Goal: Communication & Community: Answer question/provide support

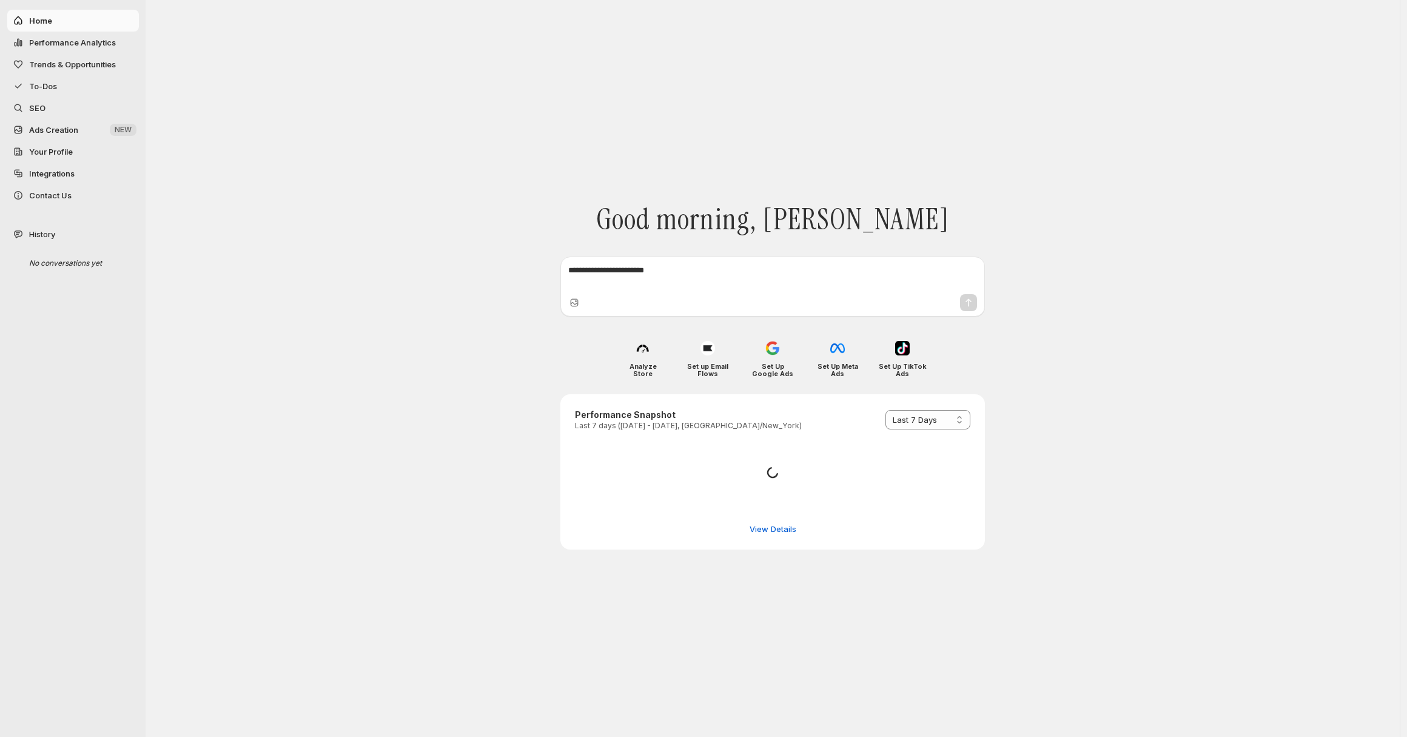
select select "*********"
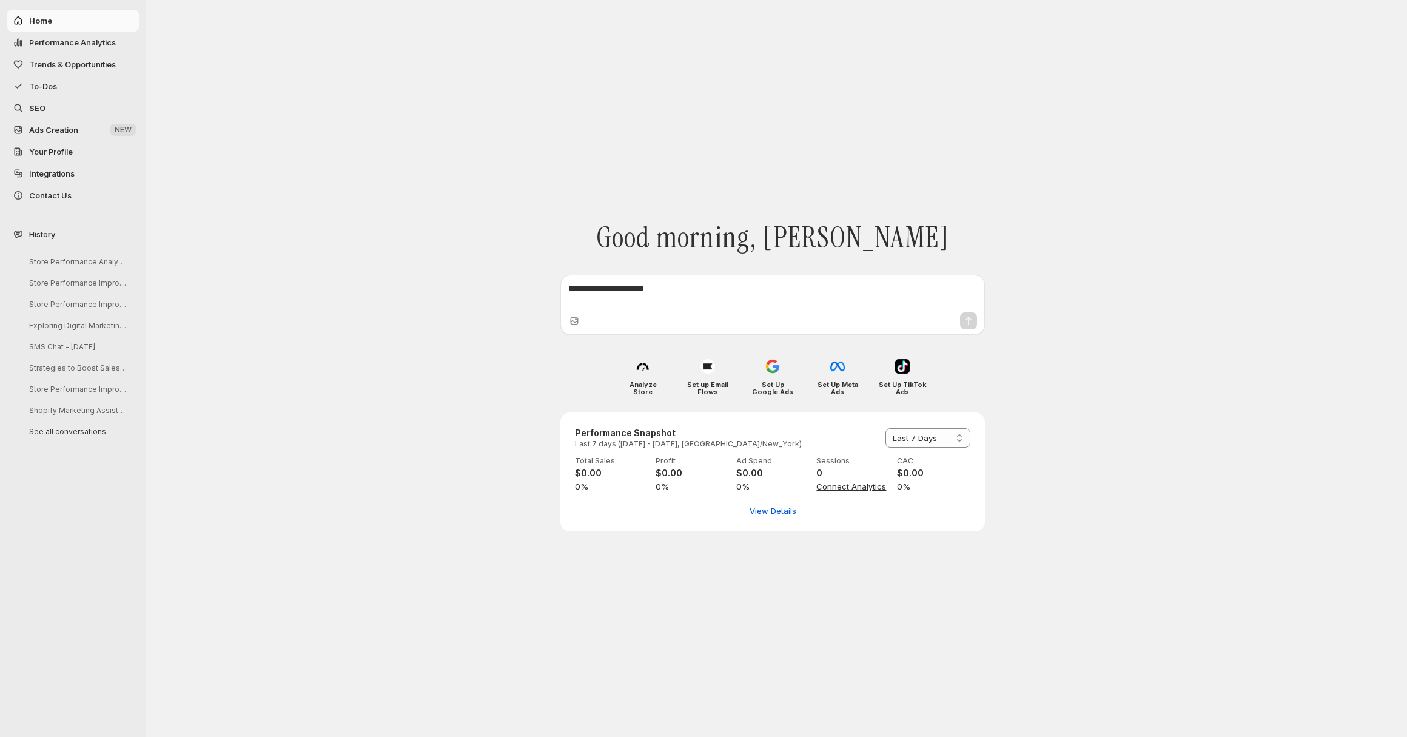
click at [81, 73] on button "Trends & Opportunities" at bounding box center [73, 64] width 132 height 22
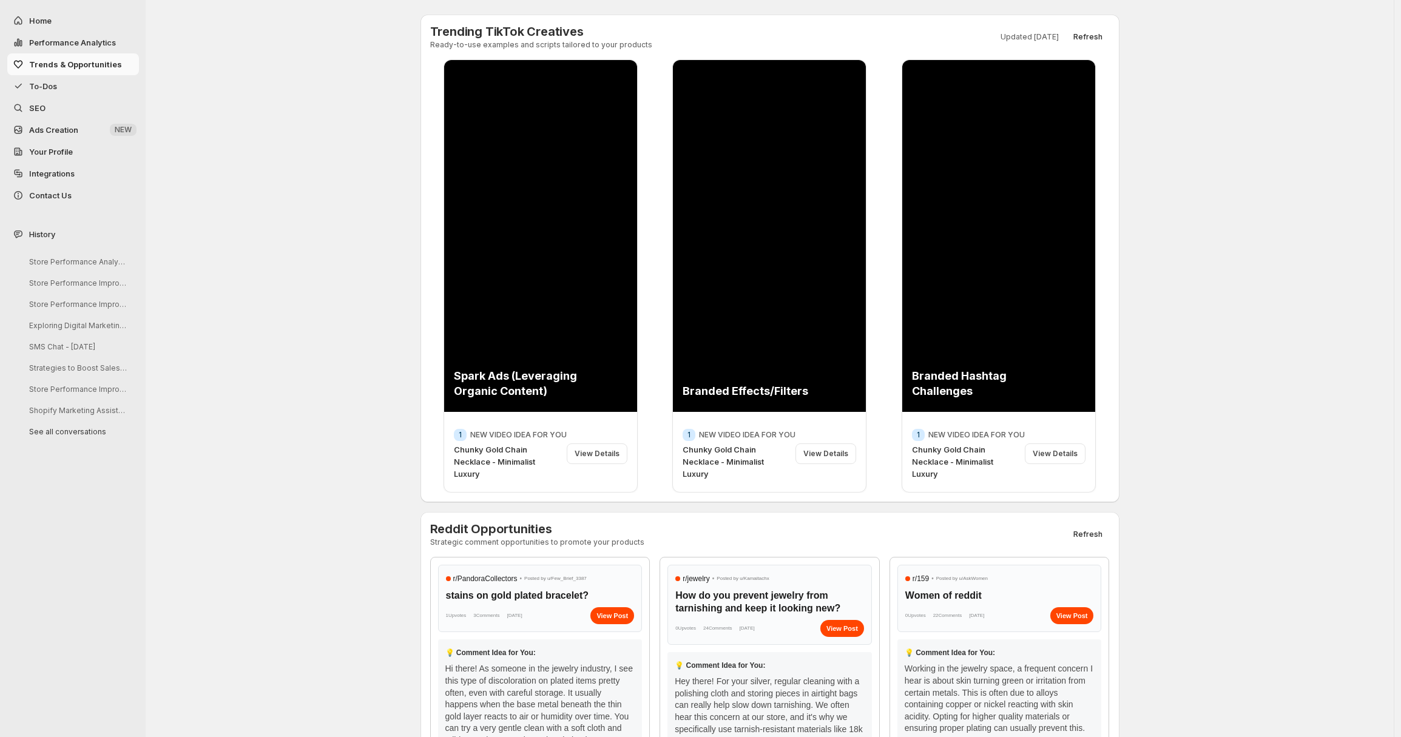
click at [1082, 25] on div "Trending TikTok Creatives Ready-to-use examples and scripts tailored to your pr…" at bounding box center [769, 36] width 679 height 25
click at [1088, 37] on span "Refresh" at bounding box center [1087, 37] width 29 height 10
click at [1088, 540] on button "Refresh" at bounding box center [1088, 534] width 44 height 17
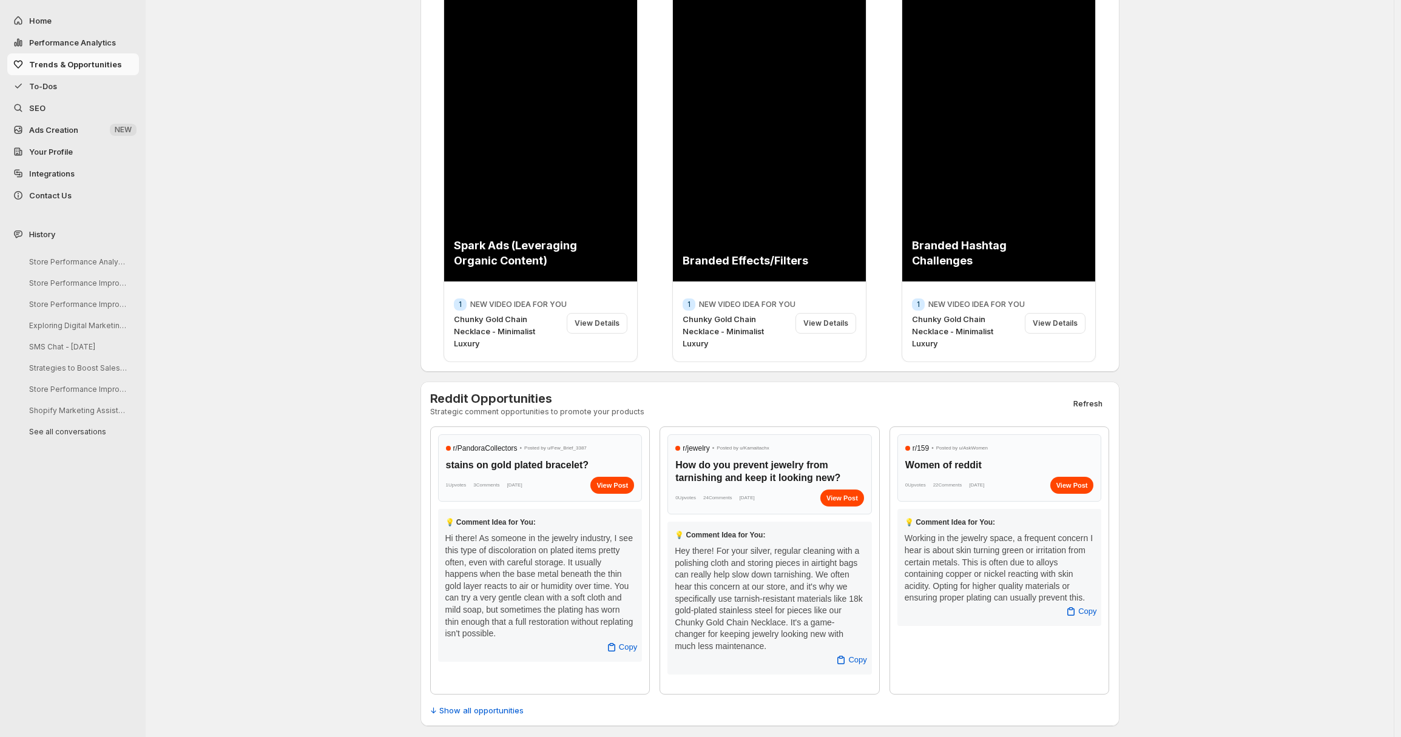
scroll to position [133, 0]
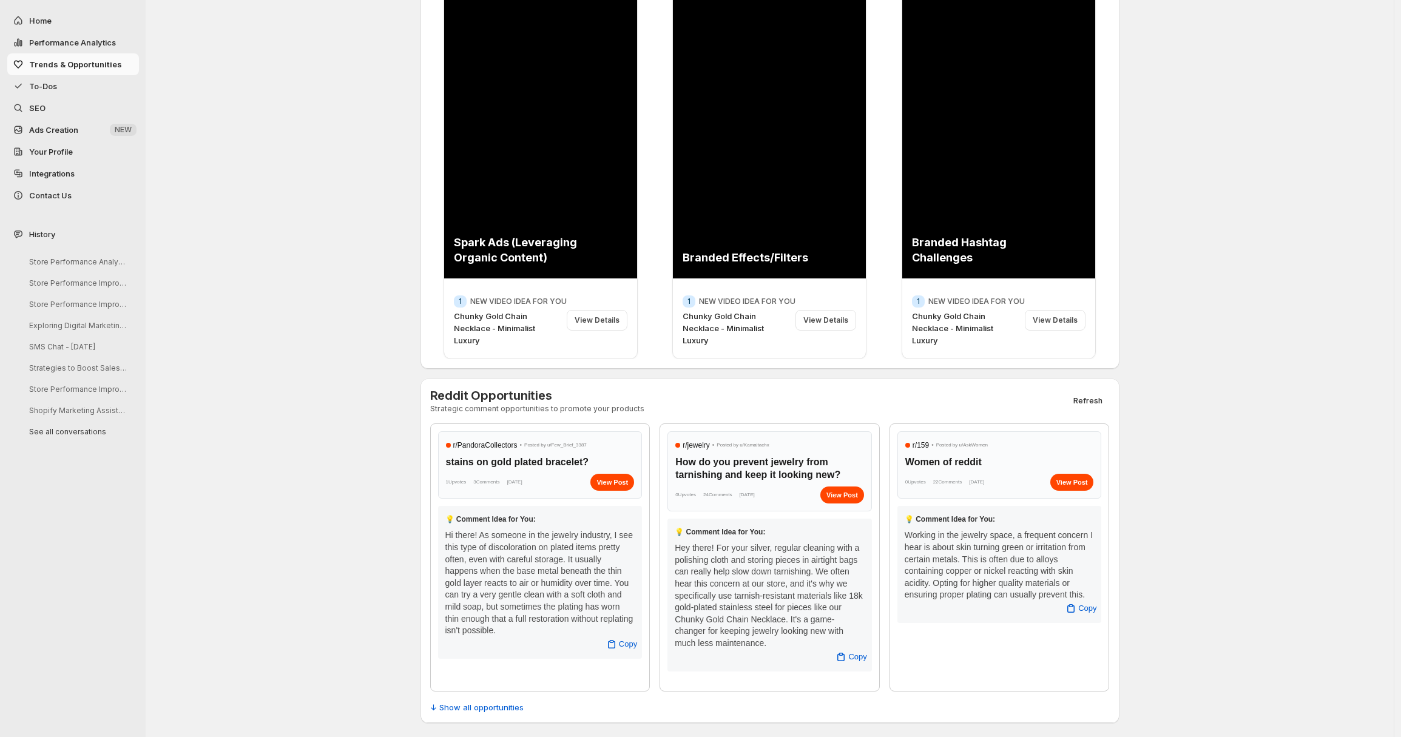
click at [498, 716] on div "Reddit Opportunities Strategic comment opportunities to promote your products R…" at bounding box center [769, 551] width 699 height 345
click at [499, 709] on span "↓ Show all opportunities" at bounding box center [476, 707] width 93 height 12
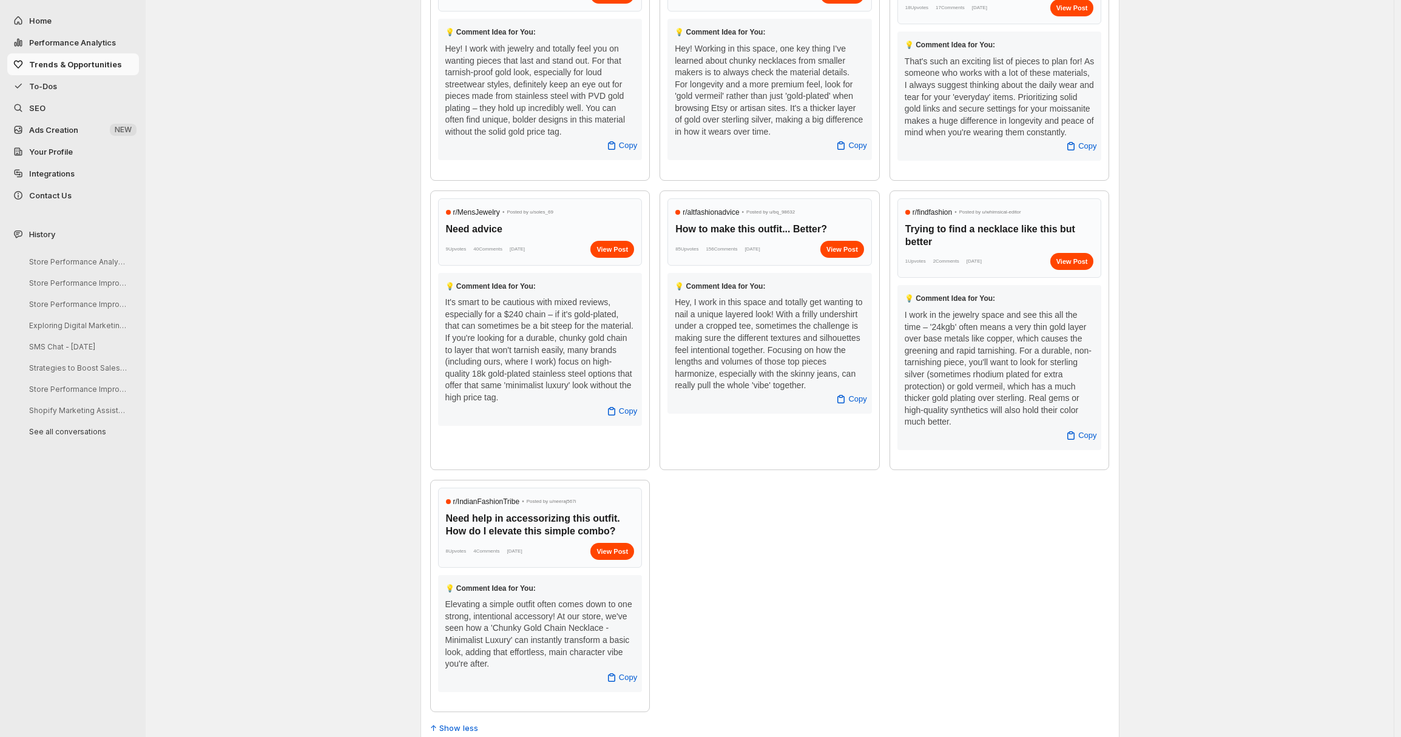
scroll to position [931, 0]
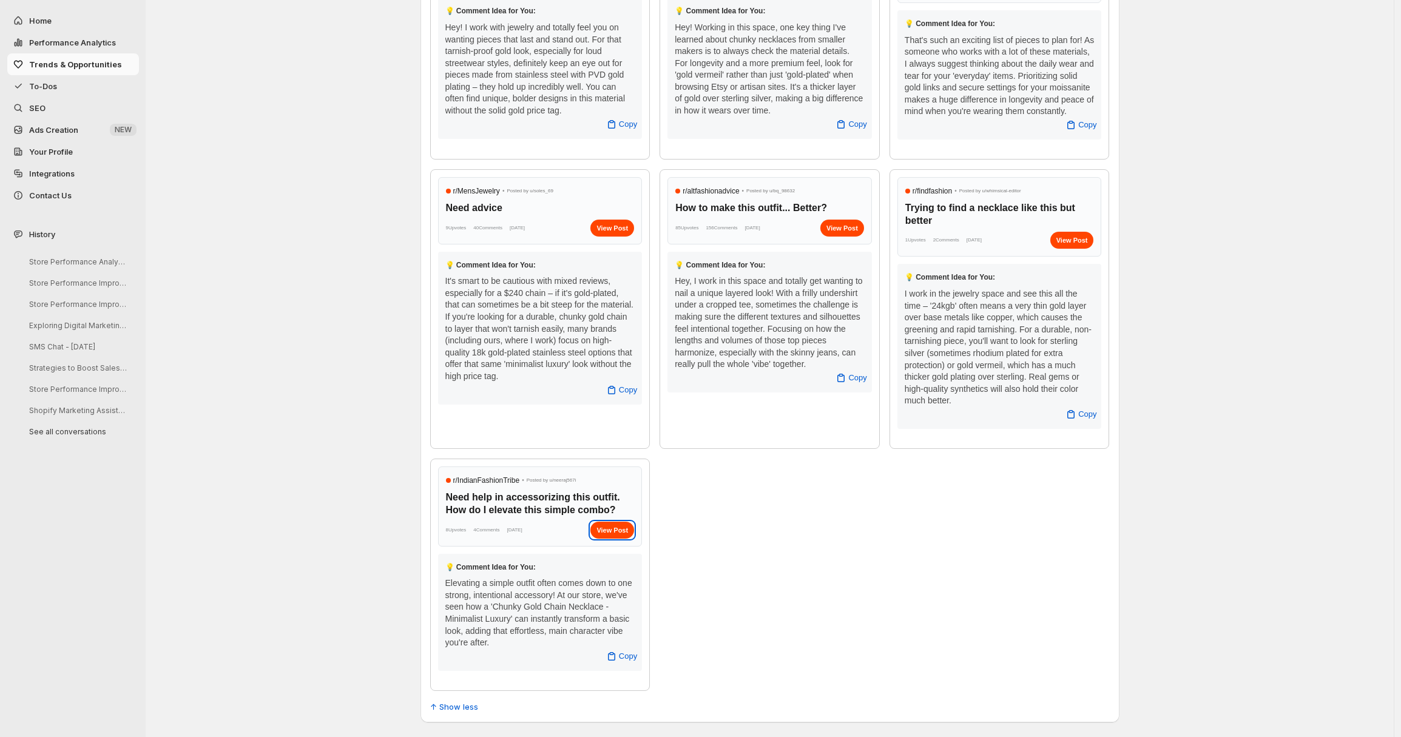
click at [606, 528] on div "View Post" at bounding box center [612, 530] width 44 height 17
click at [490, 476] on span "r/ IndianFashionTribe" at bounding box center [486, 480] width 67 height 12
click at [505, 499] on h3 "Need help in accessorizing this outfit. How do I elevate this simple combo?" at bounding box center [540, 503] width 189 height 25
click at [621, 230] on div "View Post" at bounding box center [612, 228] width 44 height 17
click at [525, 229] on span "[DATE]" at bounding box center [517, 228] width 15 height 12
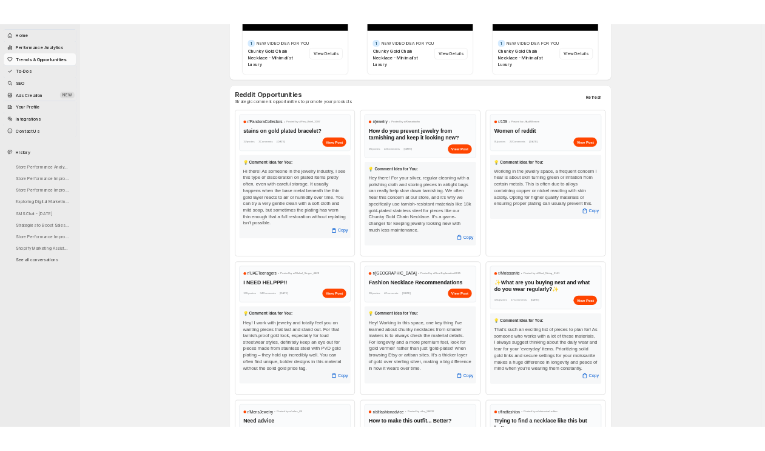
scroll to position [445, 0]
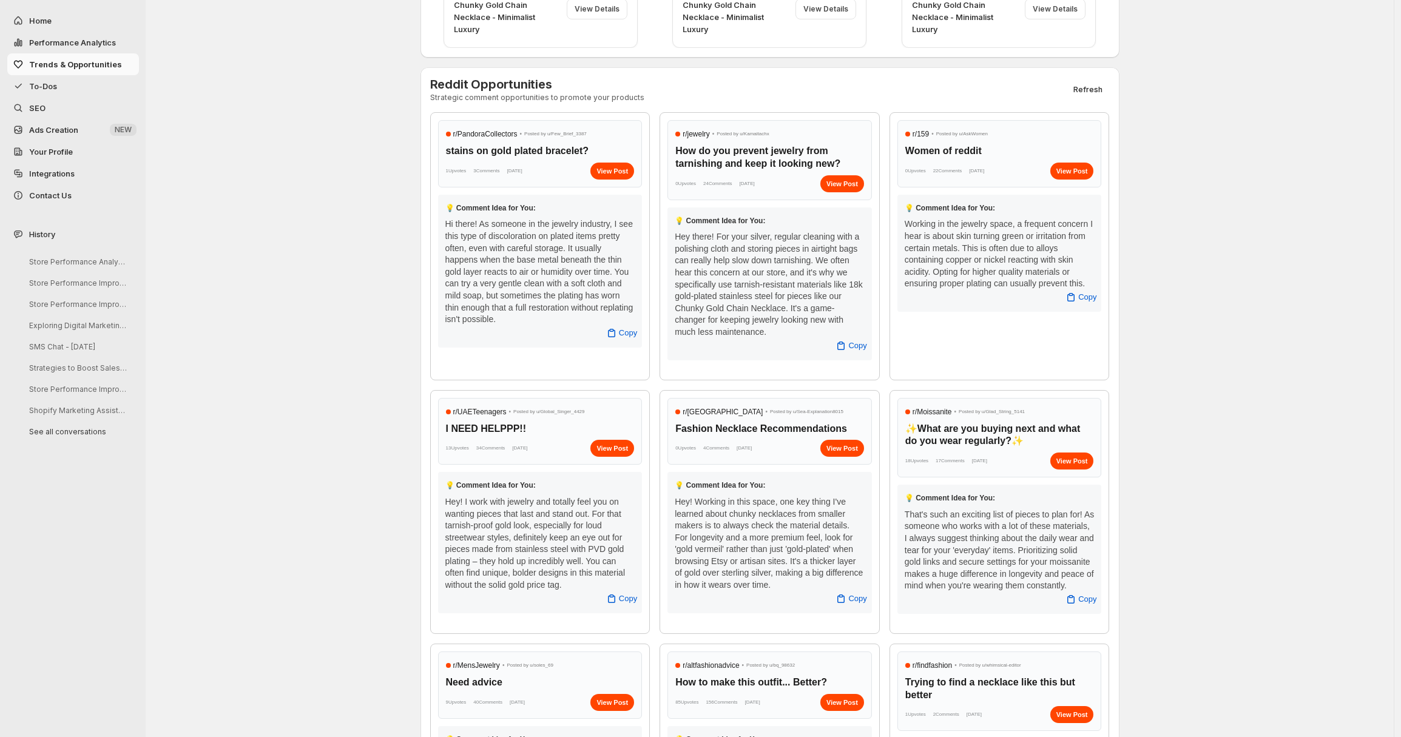
click at [530, 202] on div "💡 Comment Idea for You:" at bounding box center [540, 208] width 190 height 12
click at [543, 217] on div "💡 Comment Idea for You: Hi there! As someone in the jewelry industry, I see thi…" at bounding box center [540, 271] width 204 height 153
click at [605, 167] on div "View Post" at bounding box center [612, 171] width 44 height 17
